Goal: Task Accomplishment & Management: Complete application form

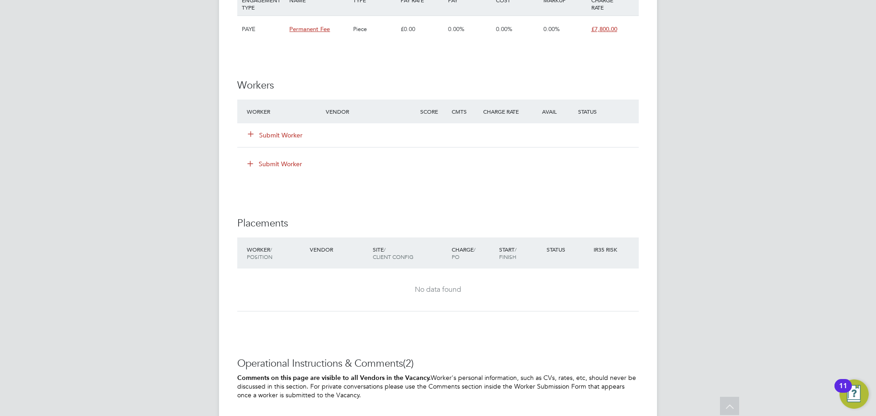
scroll to position [1278, 0]
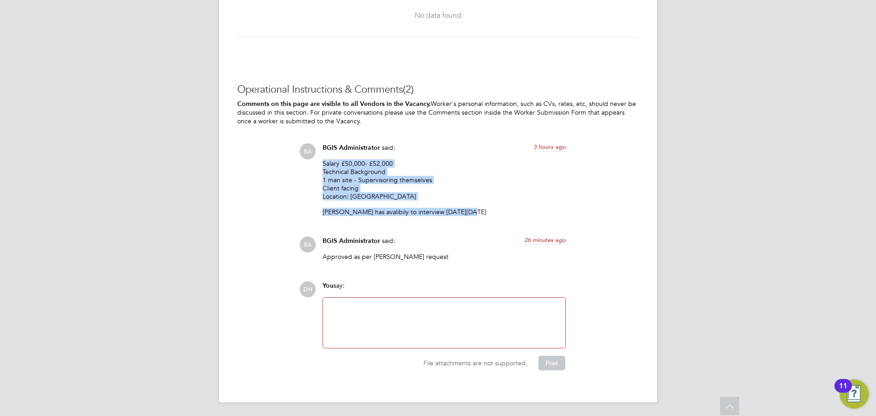
drag, startPoint x: 464, startPoint y: 212, endPoint x: 316, endPoint y: 159, distance: 156.7
click at [316, 159] on div "BA BGIS Administrator said: 3 hours ago Salary £50,000- £52,000 Technical Backg…" at bounding box center [469, 182] width 340 height 79
copy div "Salary £50,000- £52,000 Technical Background 1 man site - Supervisoring themsel…"
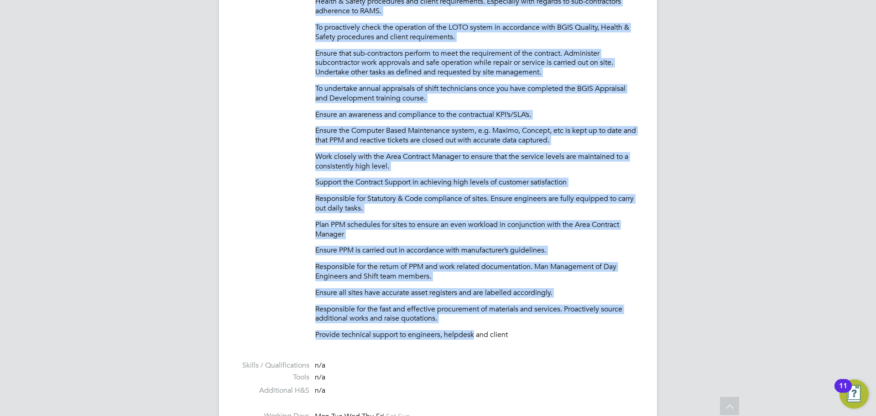
scroll to position [439, 0]
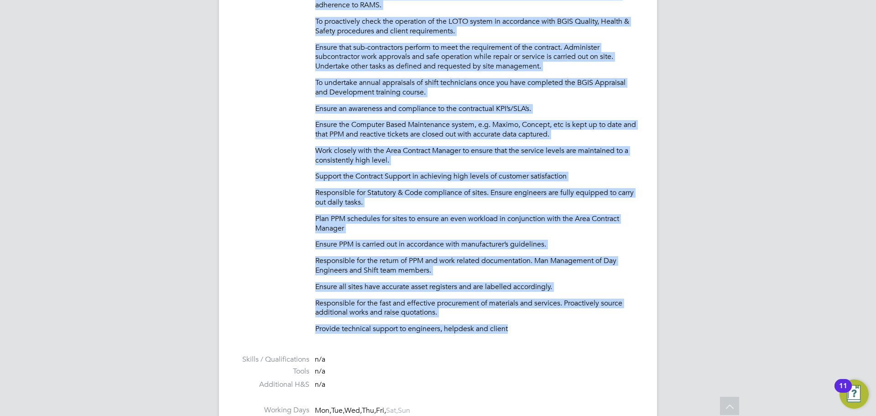
drag, startPoint x: 315, startPoint y: 73, endPoint x: 527, endPoint y: 325, distance: 328.5
click at [527, 325] on div "Responsible for the H&S of the sites and engineers. On site HV and LV Authorise…" at bounding box center [477, 141] width 324 height 385
copy div "Loremipsumd sit ame C&A el sed doeiu tem incididun. Ut labo ET dol MA Aliquaeni…"
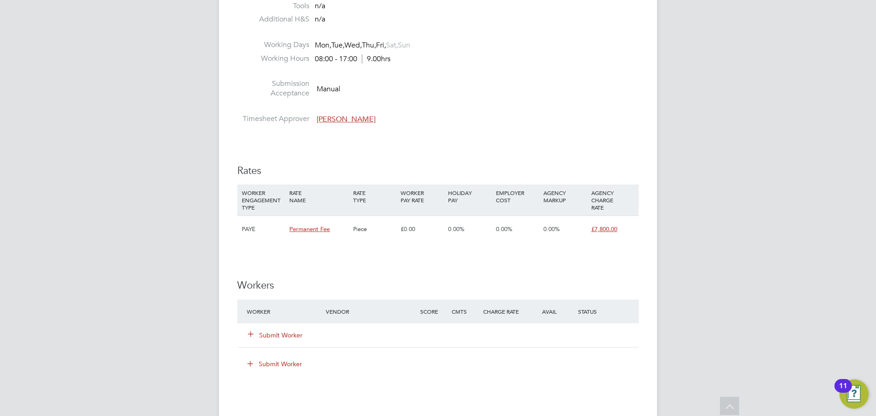
scroll to position [850, 0]
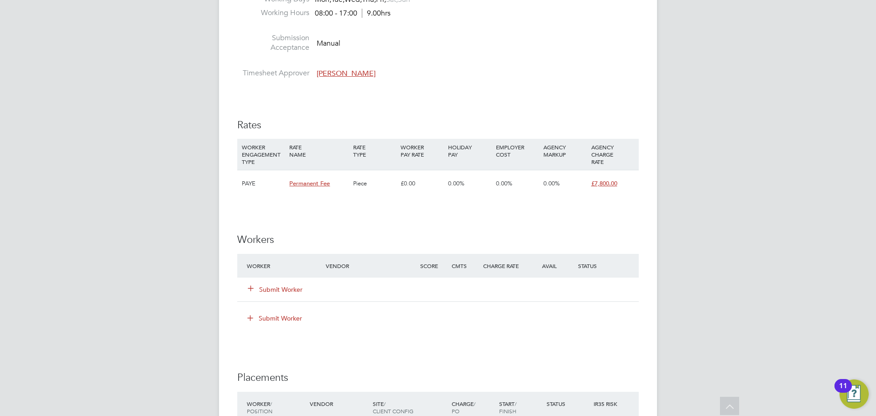
click at [278, 292] on button "Submit Worker" at bounding box center [275, 289] width 55 height 9
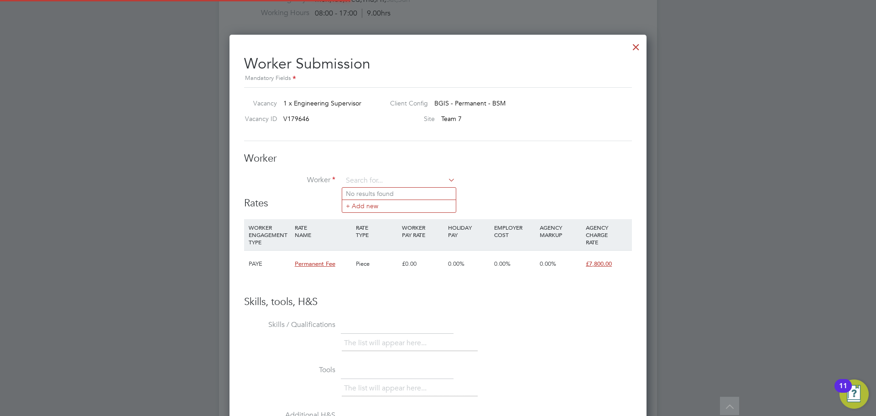
scroll to position [0, 0]
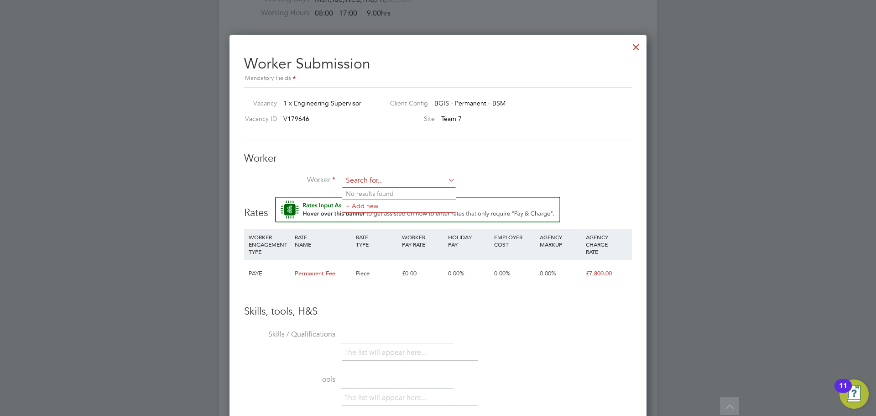
click at [378, 184] on input at bounding box center [399, 181] width 113 height 14
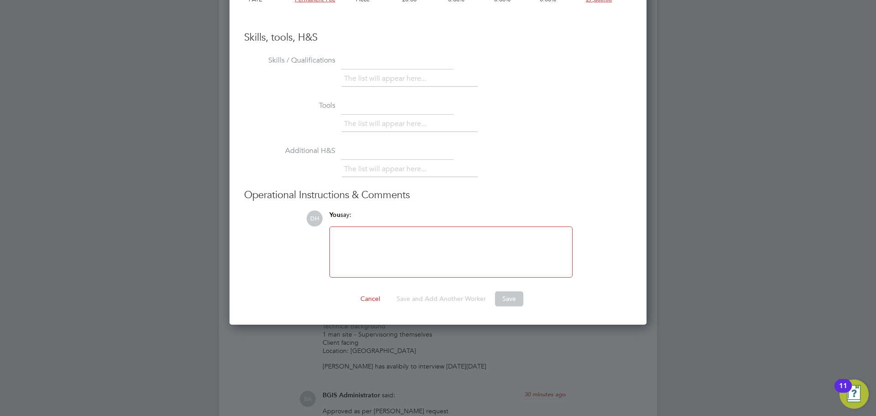
scroll to position [987, 0]
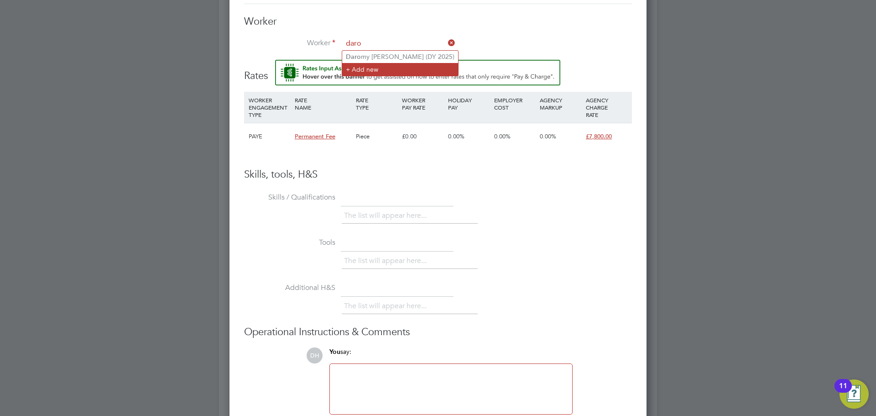
type input "daro"
click at [405, 57] on li "Worker" at bounding box center [438, 48] width 388 height 23
click at [405, 46] on input at bounding box center [399, 44] width 113 height 14
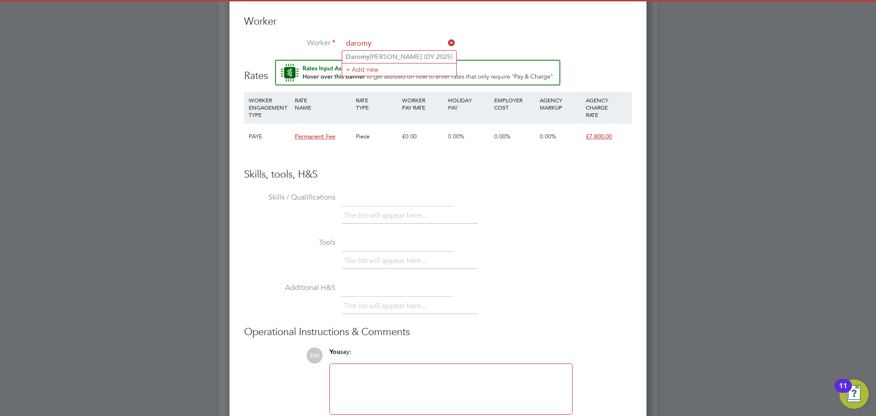
type input "daromy"
click at [403, 50] on ul "Daromy [PERSON_NAME] (DY 2025) + Add new" at bounding box center [399, 63] width 115 height 26
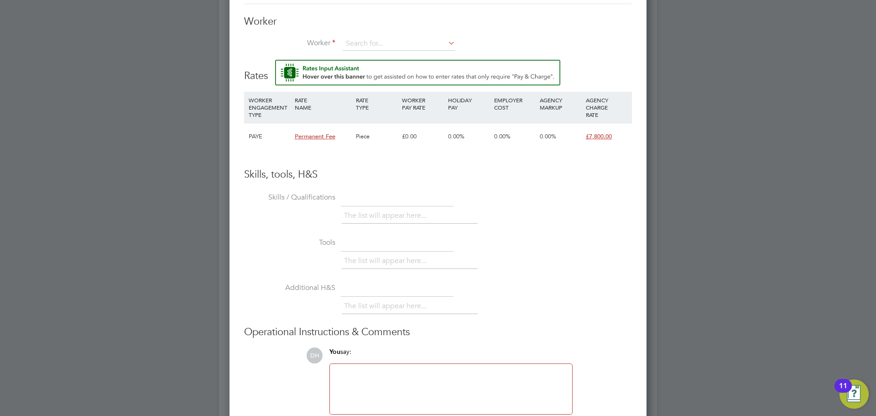
click at [403, 52] on li "Worker" at bounding box center [438, 48] width 388 height 23
click at [401, 41] on input at bounding box center [399, 44] width 113 height 14
click at [395, 52] on li "Daromy [PERSON_NAME] (DY 2025)" at bounding box center [399, 57] width 114 height 12
type input "Daromy [PERSON_NAME] (DY 2025)"
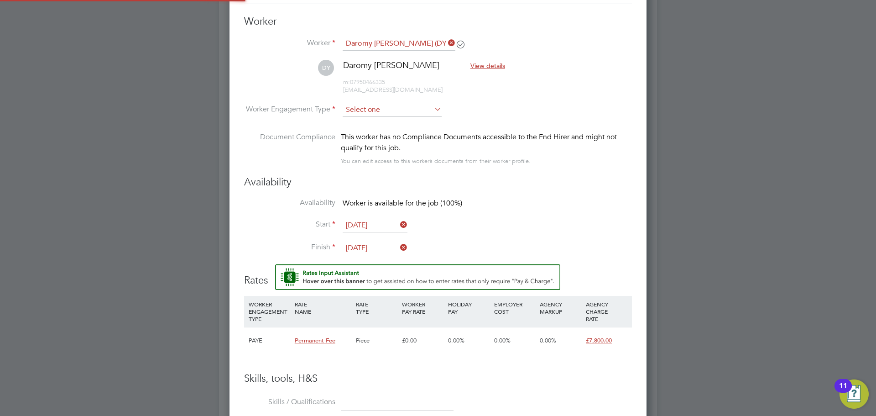
scroll to position [768, 418]
click at [383, 113] on input at bounding box center [392, 111] width 99 height 14
click at [387, 130] on li "PAYE" at bounding box center [392, 135] width 100 height 12
type input "PAYE"
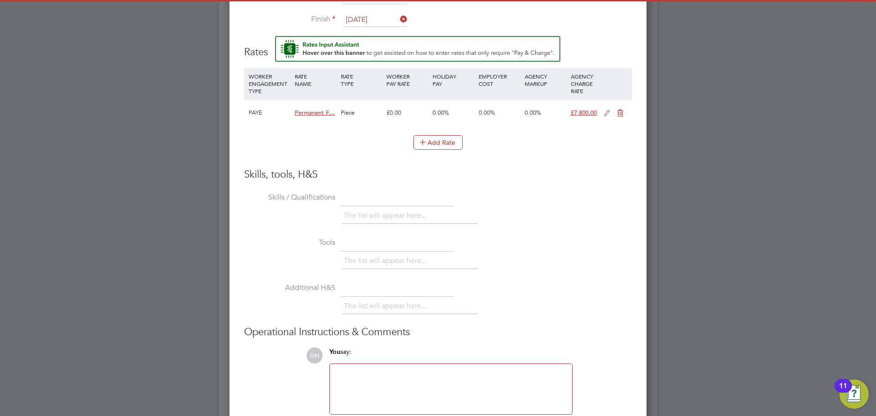
scroll to position [1279, 0]
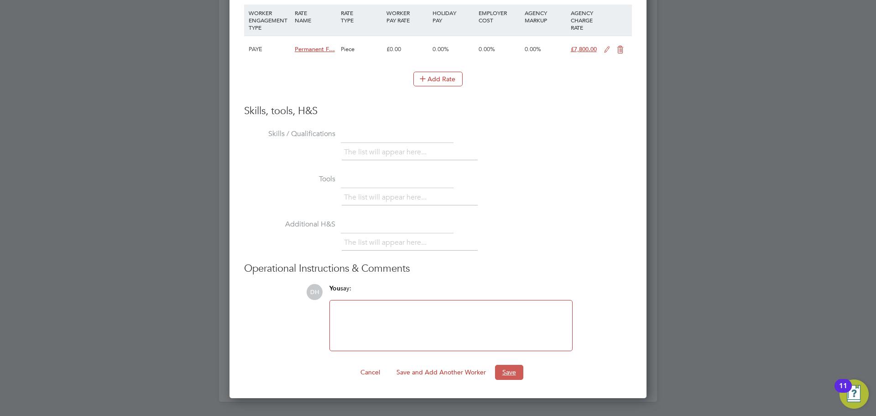
click at [503, 375] on button "Save" at bounding box center [509, 372] width 28 height 15
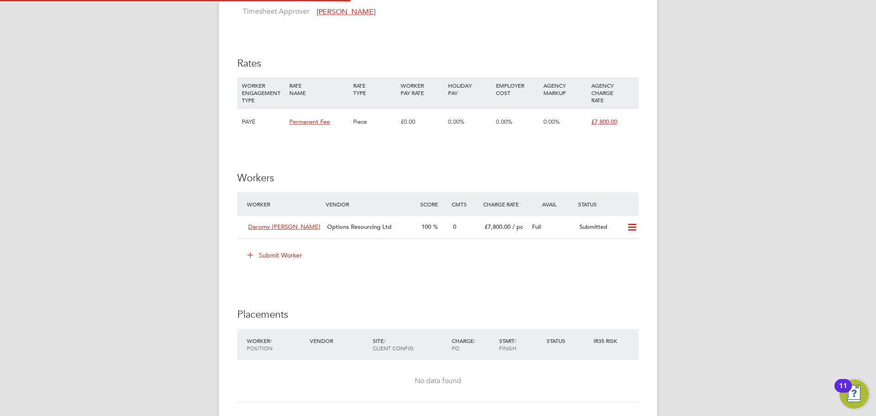
scroll to position [5, 5]
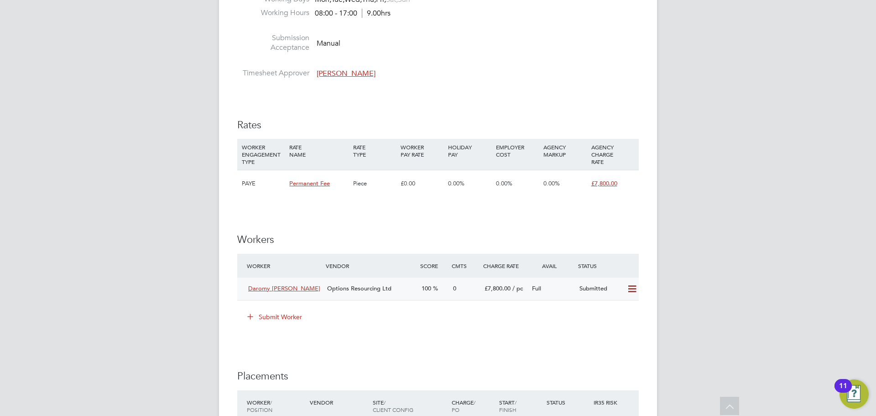
click at [409, 292] on div "Options Resourcing Ltd" at bounding box center [371, 288] width 94 height 15
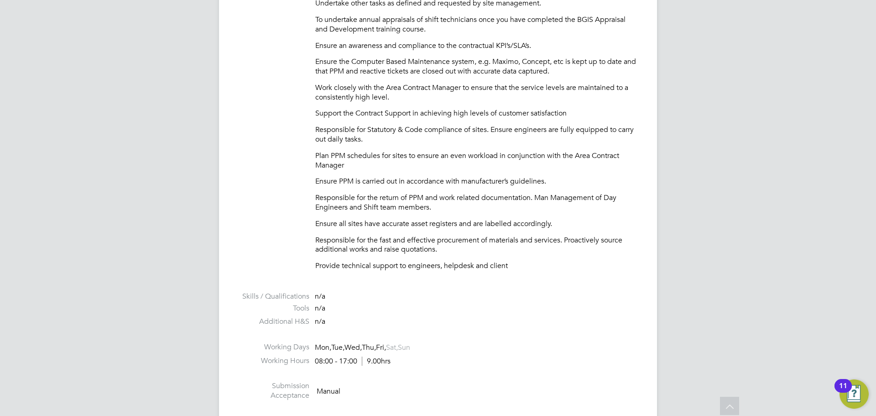
scroll to position [822, 0]
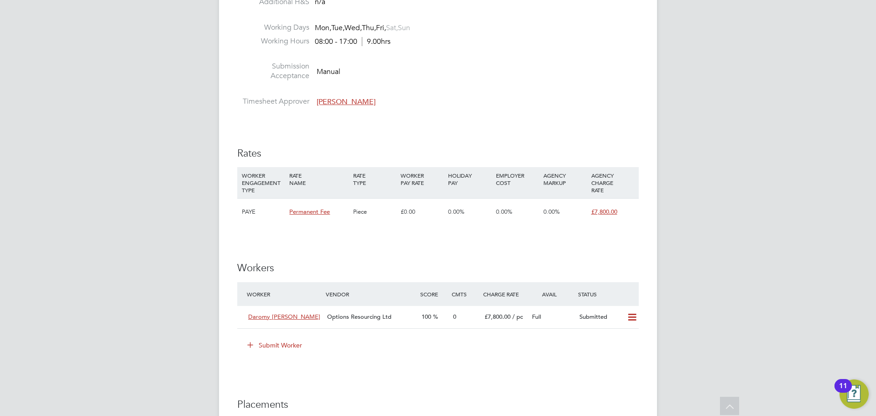
click at [272, 344] on button "Submit Worker" at bounding box center [275, 345] width 68 height 15
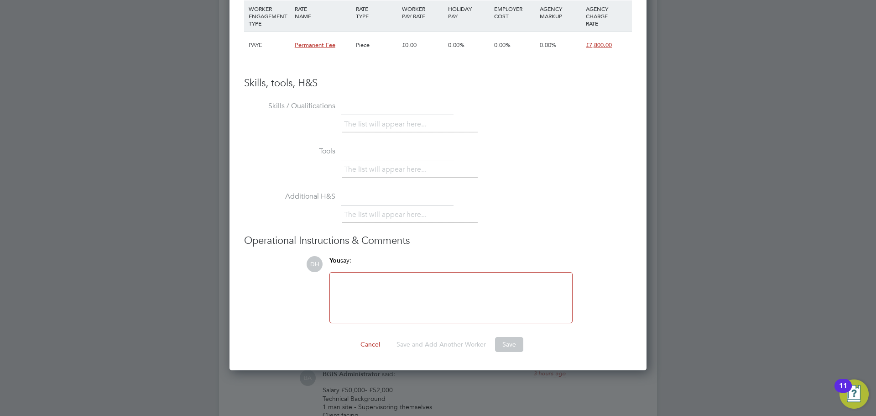
scroll to position [913, 0]
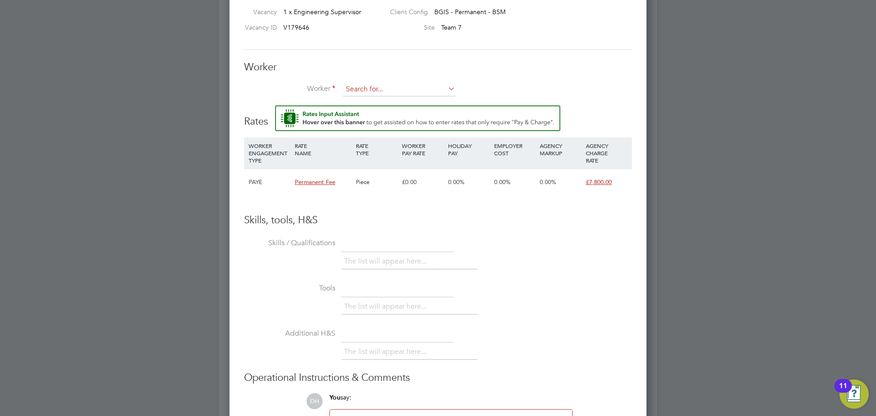
click at [412, 84] on input at bounding box center [399, 90] width 113 height 14
click at [391, 110] on li "+ Add new" at bounding box center [399, 114] width 114 height 12
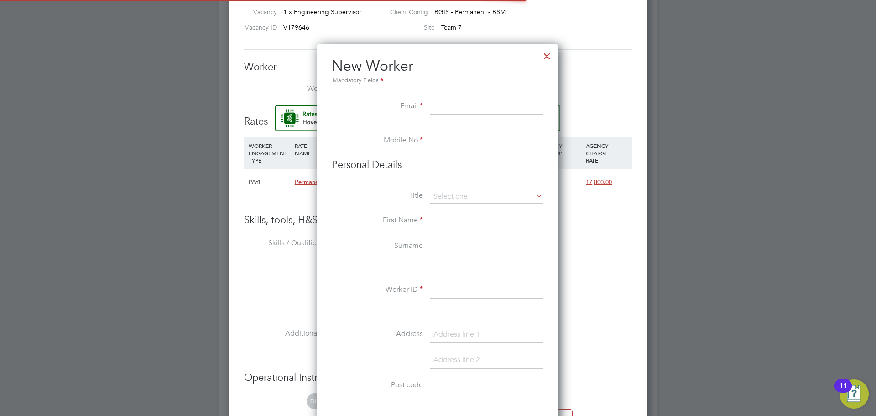
scroll to position [777, 242]
paste input "[EMAIL_ADDRESS][DOMAIN_NAME]"
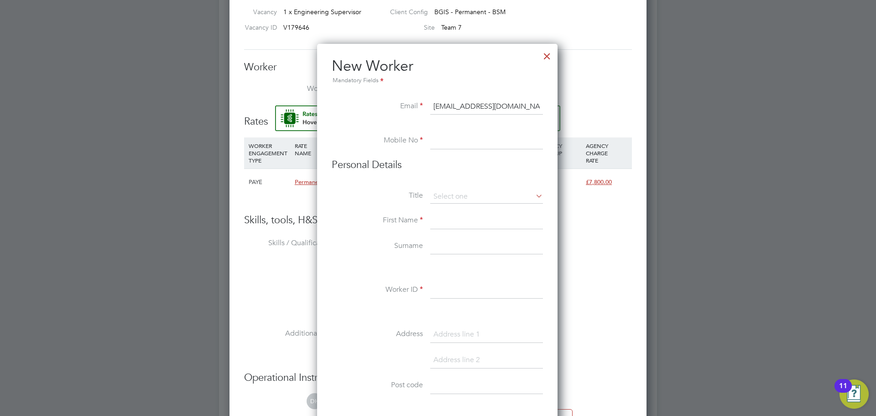
type input "[EMAIL_ADDRESS][DOMAIN_NAME]"
click at [480, 147] on input at bounding box center [486, 141] width 113 height 16
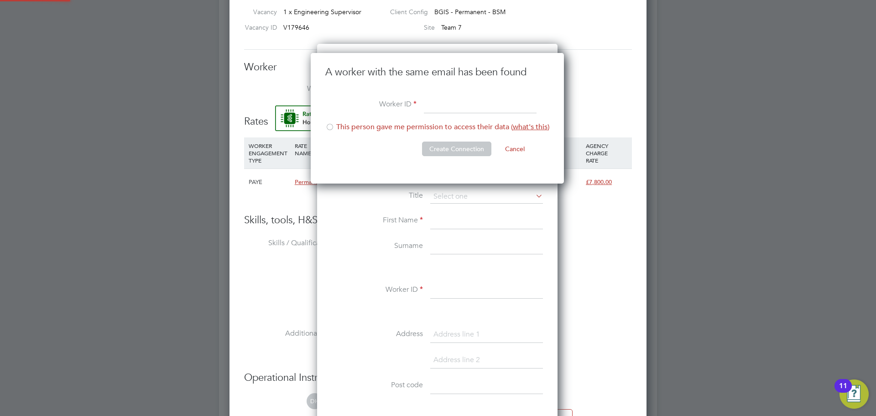
scroll to position [131, 255]
click at [331, 128] on div at bounding box center [329, 127] width 9 height 9
click at [462, 106] on input at bounding box center [480, 105] width 113 height 16
type input "H"
type input "HG 2025"
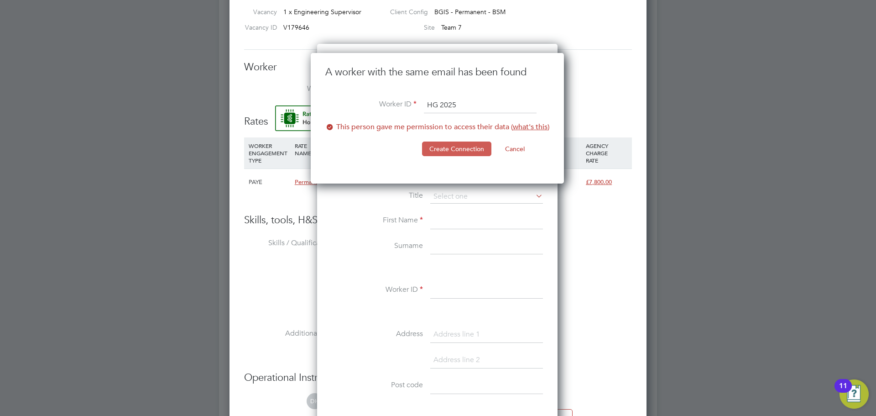
click at [453, 152] on button "Create Connection" at bounding box center [456, 149] width 69 height 15
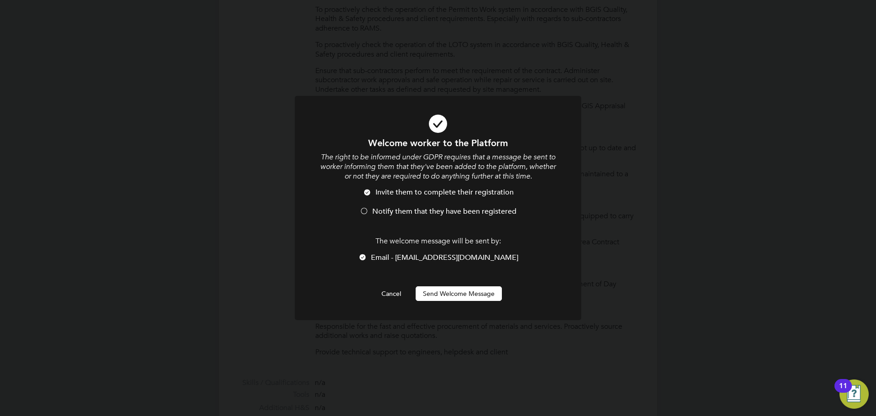
scroll to position [0, 0]
click at [452, 294] on button "Send Welcome Message" at bounding box center [459, 293] width 86 height 15
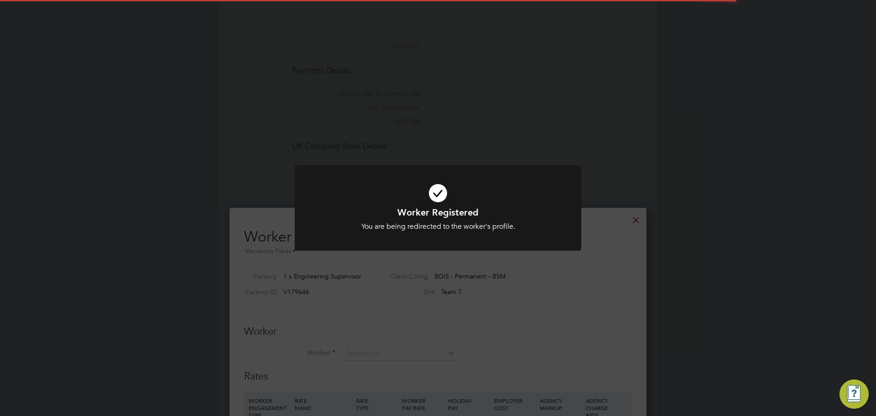
scroll to position [554, 418]
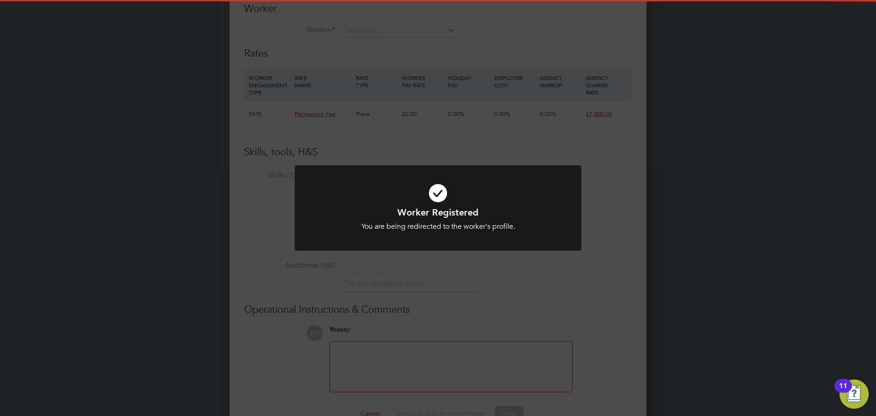
click at [602, 325] on div "Worker Registered You are being redirected to the worker's profile. Cancel Okay" at bounding box center [438, 208] width 876 height 416
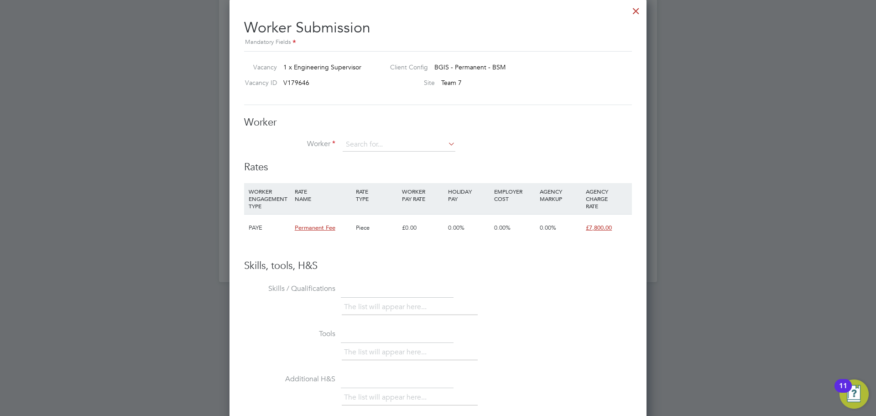
scroll to position [766, 0]
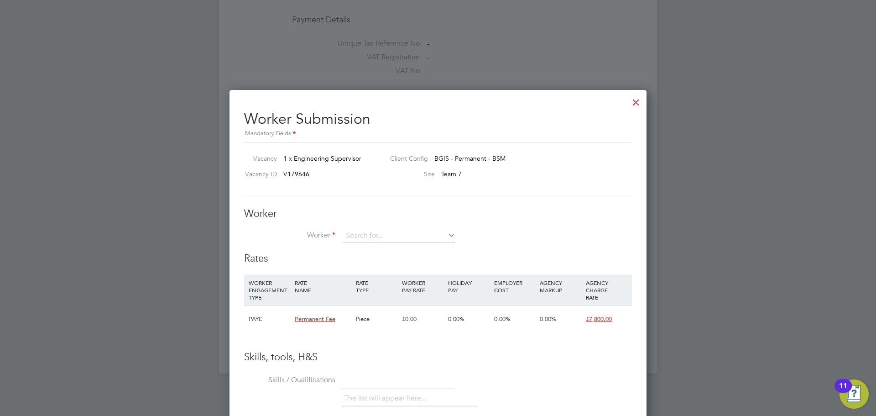
click at [632, 104] on div at bounding box center [636, 100] width 16 height 16
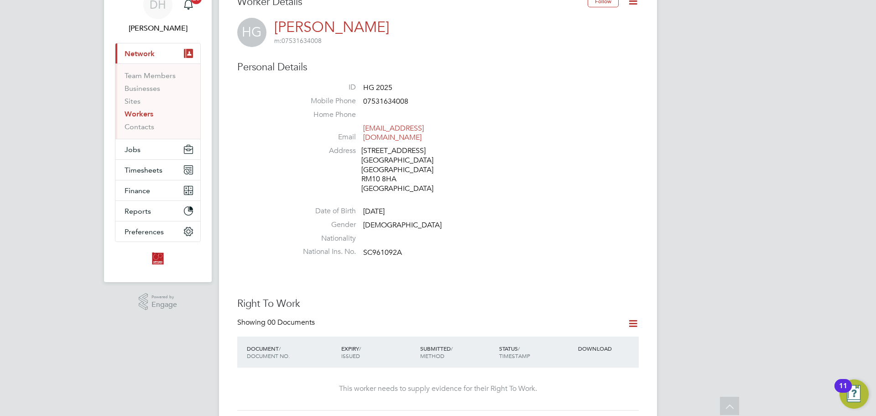
scroll to position [0, 0]
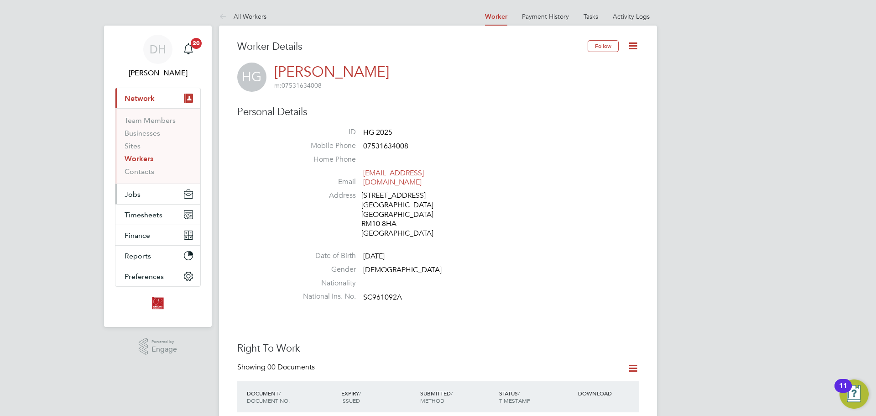
click at [151, 196] on button "Jobs" at bounding box center [157, 194] width 85 height 20
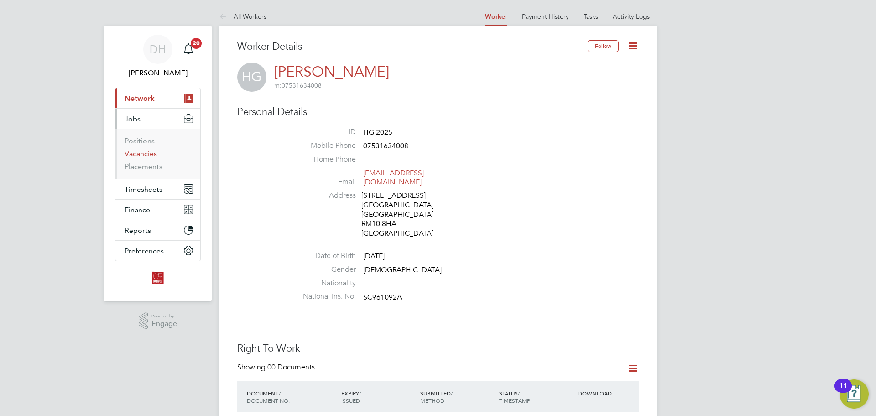
click at [154, 152] on link "Vacancies" at bounding box center [141, 153] width 32 height 9
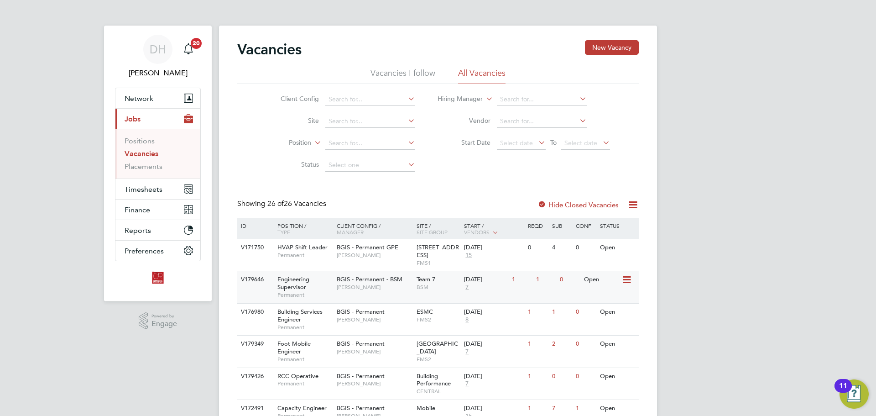
scroll to position [91, 0]
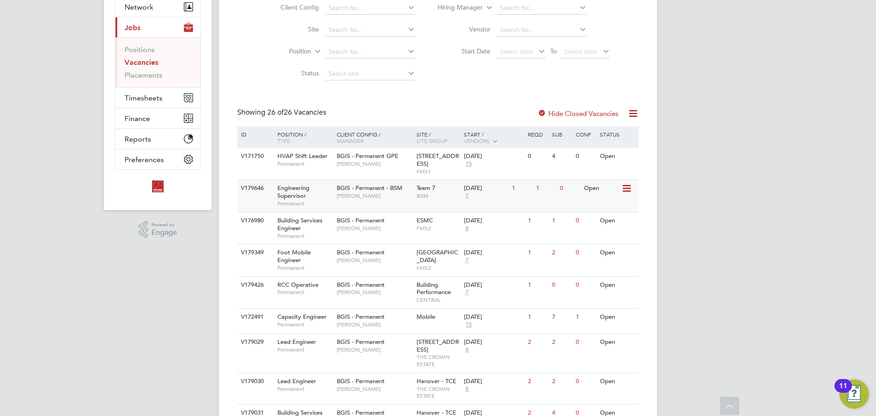
click at [386, 201] on div "BGIS - Permanent - BSM [PERSON_NAME]" at bounding box center [375, 192] width 80 height 24
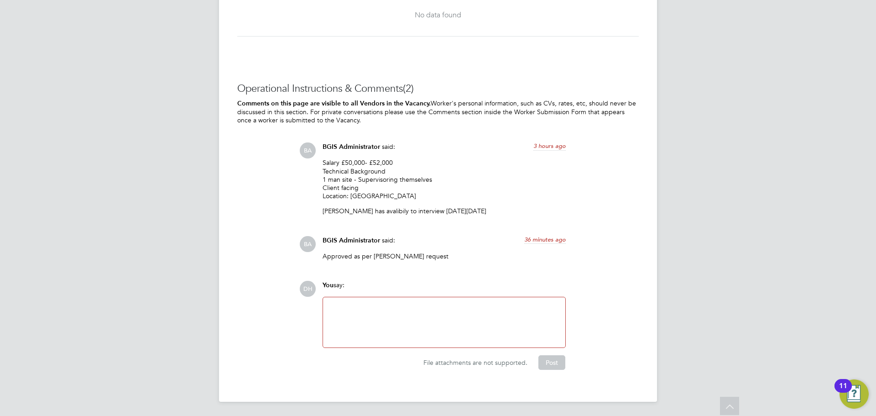
scroll to position [1049, 0]
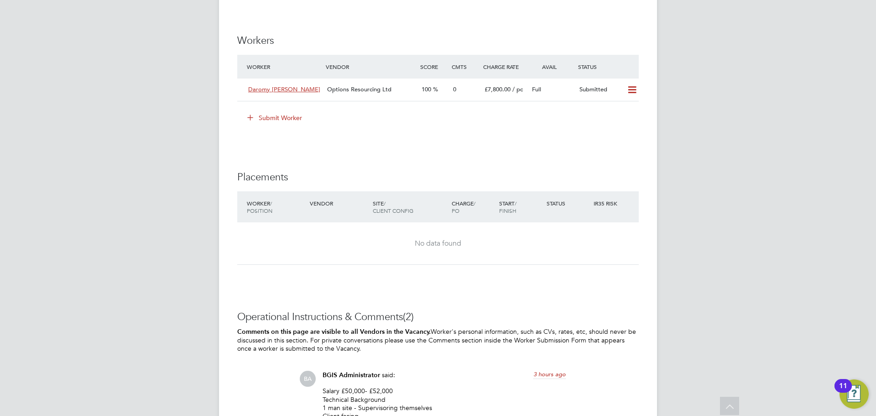
click at [259, 115] on button "Submit Worker" at bounding box center [275, 117] width 68 height 15
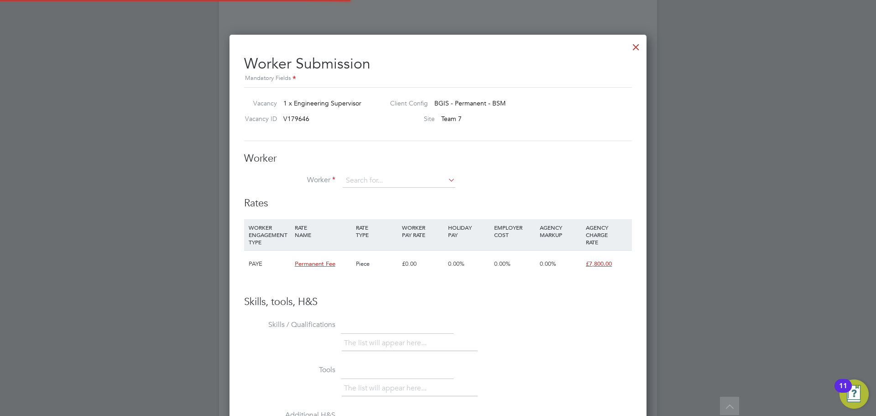
scroll to position [554, 418]
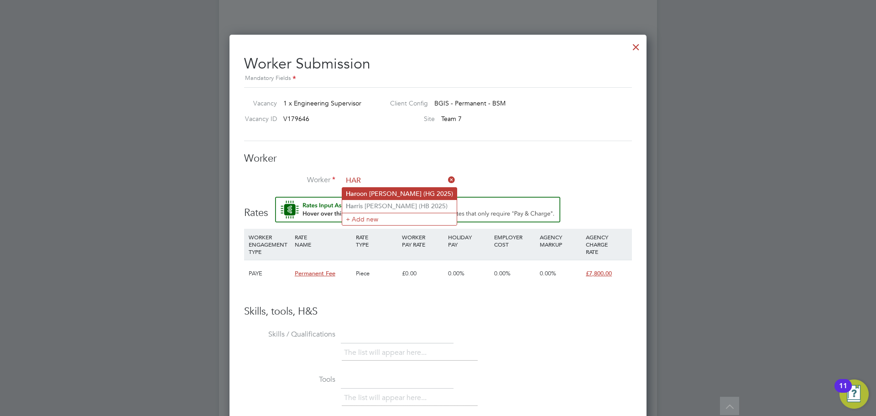
type input "Haroon Gill (HG 2025)"
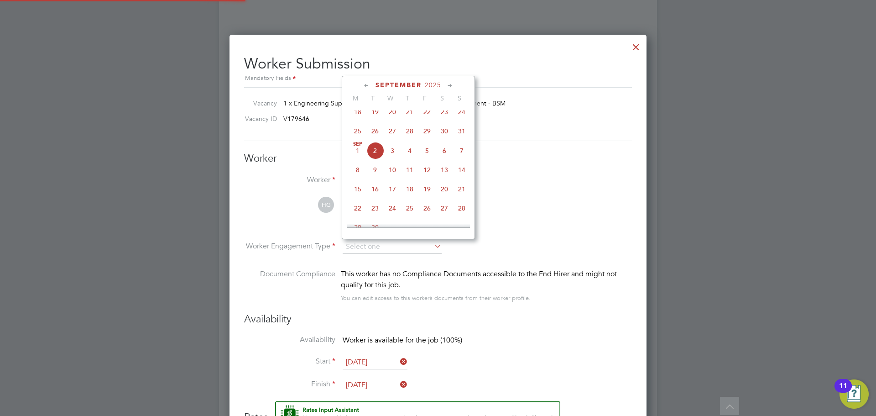
scroll to position [5, 5]
click at [240, 186] on div "Worker Submission Mandatory Fields Vacancy 1 x Engineering Supervisor Client Co…" at bounding box center [438, 419] width 417 height 768
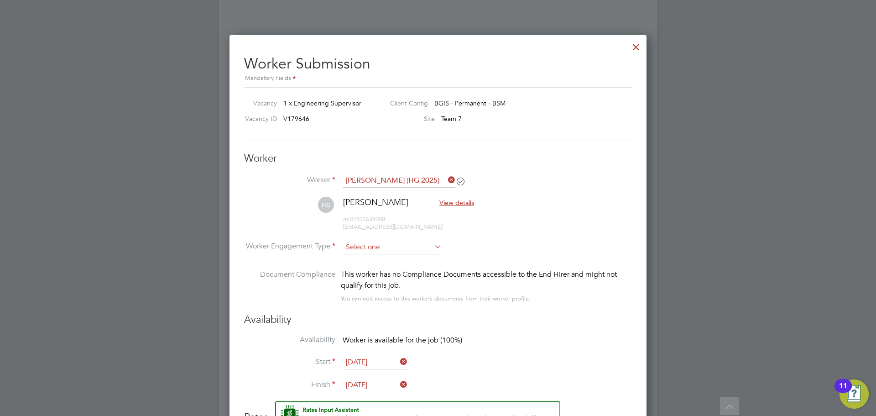
click at [380, 241] on input at bounding box center [392, 248] width 99 height 14
click at [380, 274] on li "PAYE" at bounding box center [392, 272] width 100 height 12
type input "PAYE"
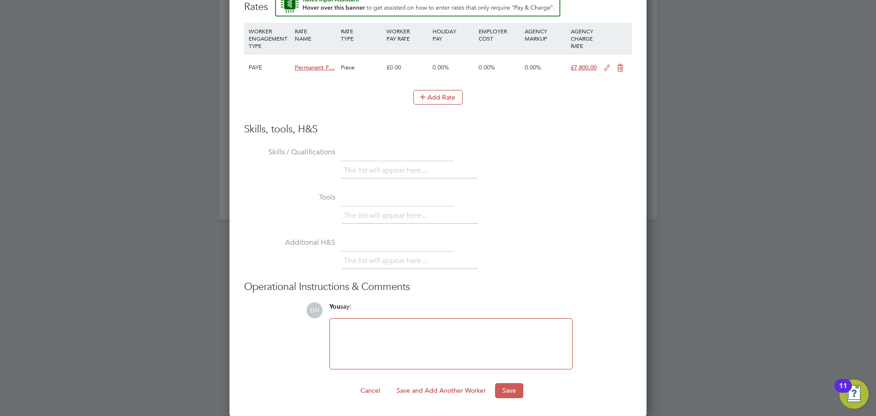
click at [507, 388] on button "Save" at bounding box center [509, 390] width 28 height 15
